Goal: Navigation & Orientation: Find specific page/section

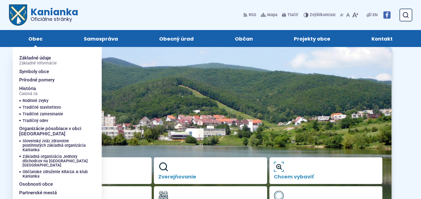
click at [31, 38] on span "Obec" at bounding box center [35, 38] width 14 height 17
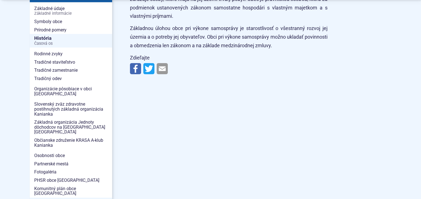
scroll to position [195, 0]
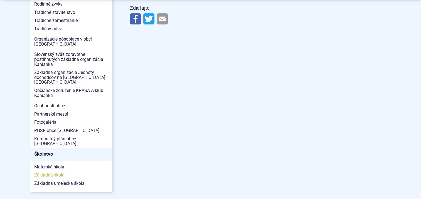
click at [70, 171] on span "Základná škola" at bounding box center [71, 175] width 74 height 8
click at [56, 171] on span "Základná škola" at bounding box center [71, 175] width 74 height 8
click at [50, 171] on span "Základná škola" at bounding box center [71, 175] width 74 height 8
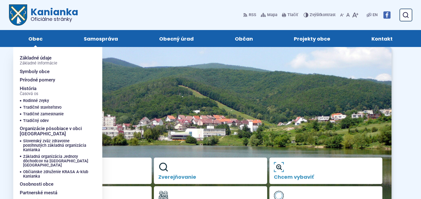
click at [36, 39] on span "Obec" at bounding box center [35, 38] width 14 height 17
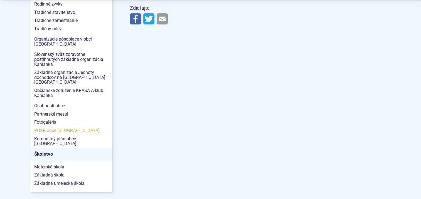
scroll to position [251, 0]
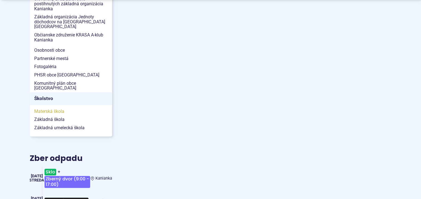
click at [70, 108] on span "Materská škola" at bounding box center [71, 112] width 74 height 8
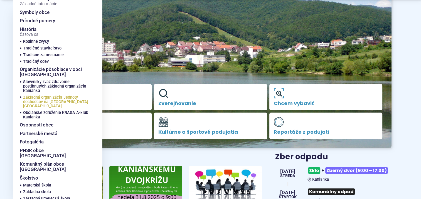
scroll to position [84, 0]
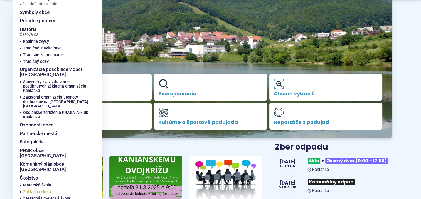
click at [39, 189] on span "Základná škola" at bounding box center [37, 192] width 28 height 7
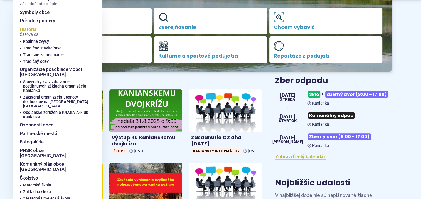
scroll to position [167, 0]
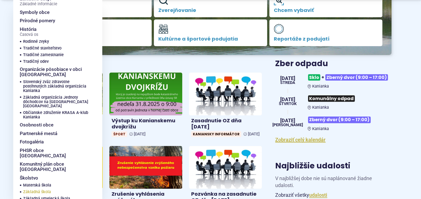
click at [43, 189] on span "Základná škola" at bounding box center [37, 192] width 28 height 7
